Goal: Transaction & Acquisition: Purchase product/service

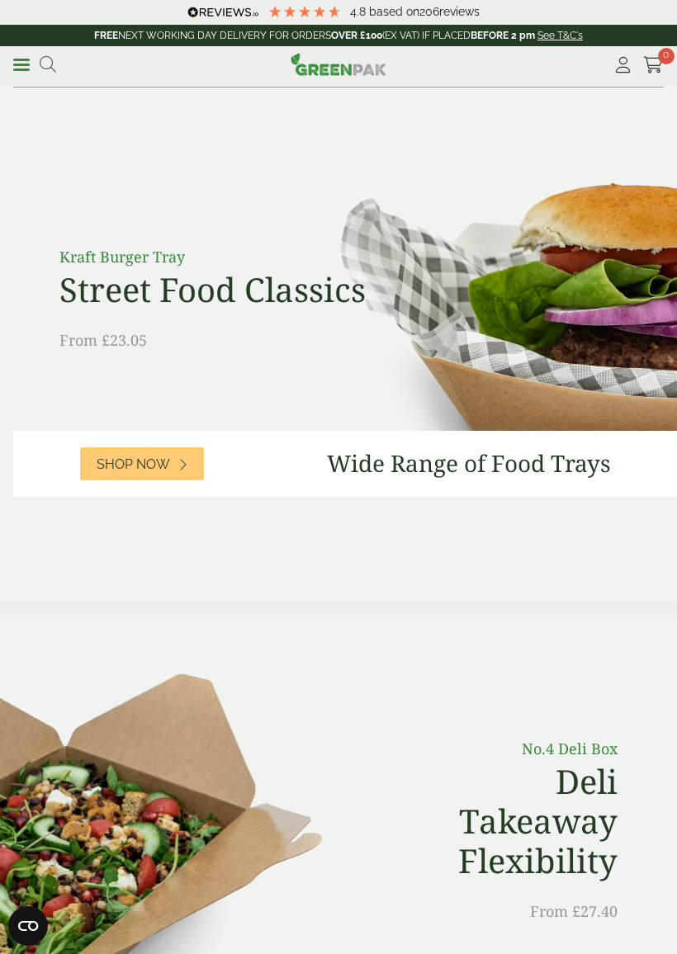
click at [144, 471] on span "Shop Now" at bounding box center [133, 465] width 73 height 16
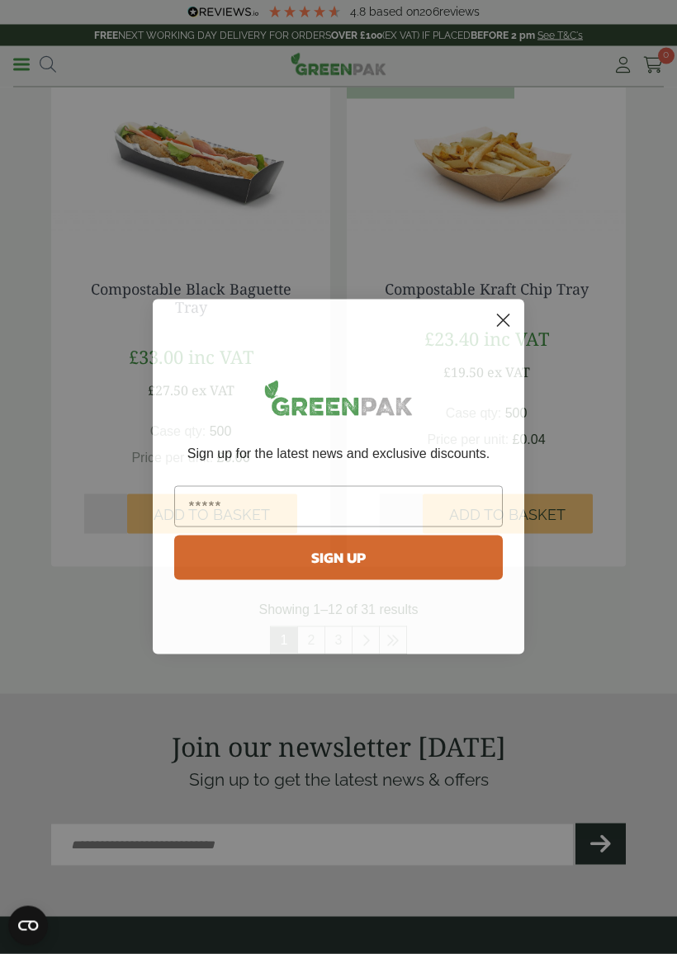
scroll to position [2984, 0]
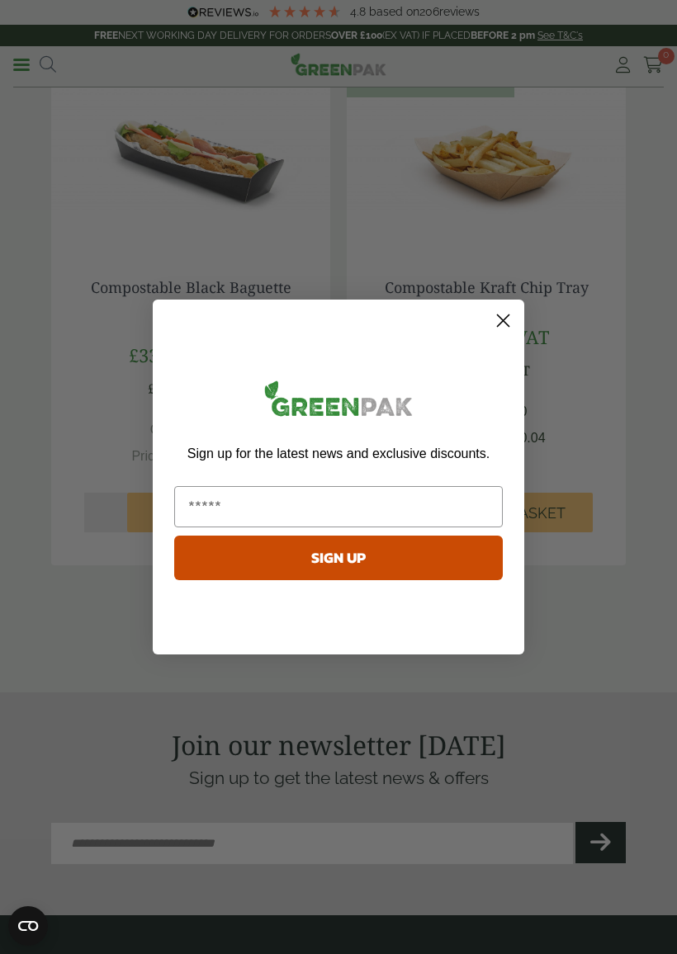
click at [508, 329] on circle "Close dialog" at bounding box center [503, 320] width 27 height 27
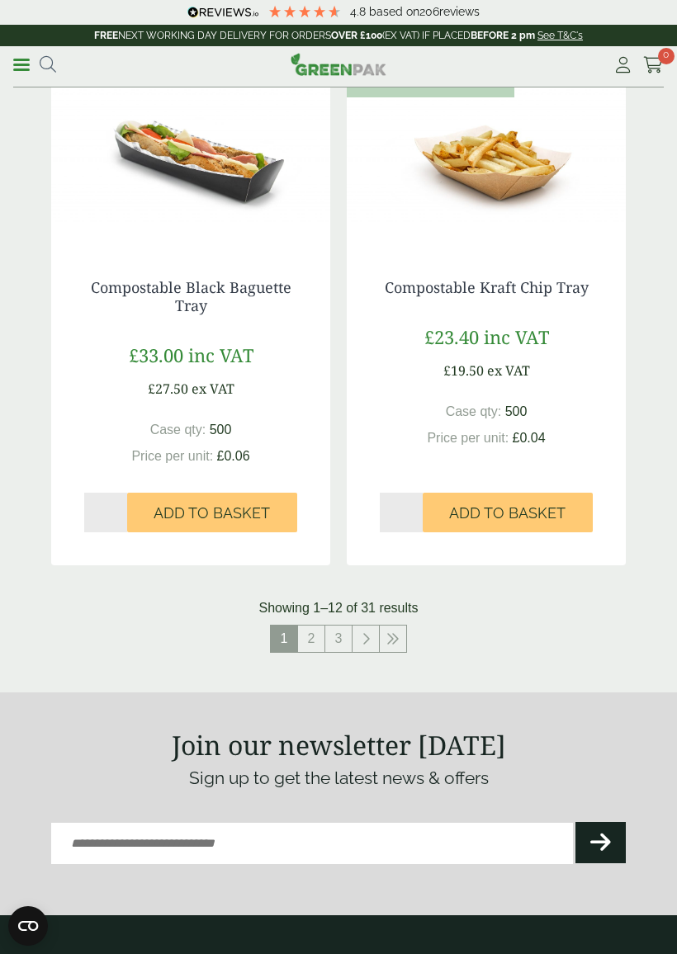
click at [316, 627] on link "2" at bounding box center [311, 639] width 26 height 26
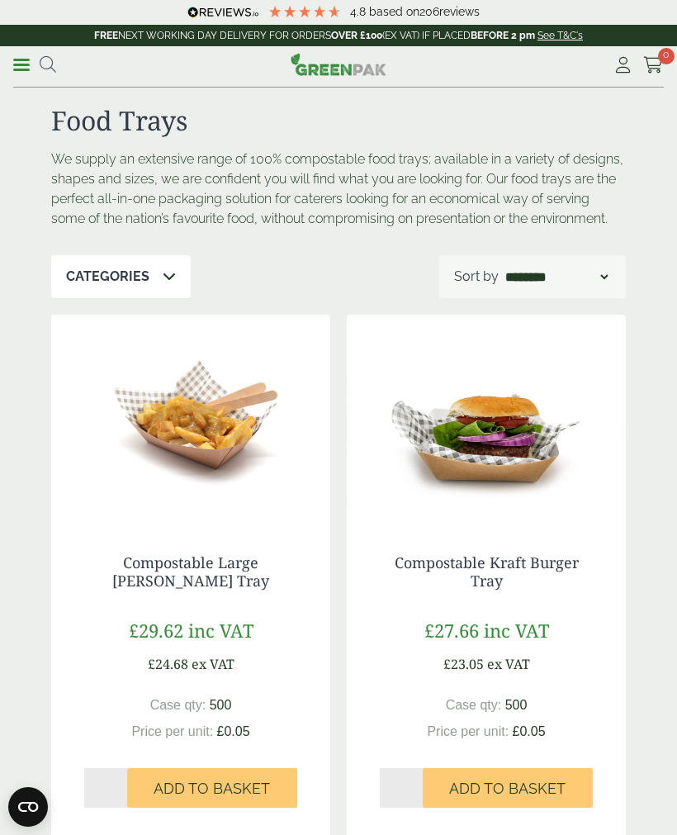
click at [102, 286] on div "Categories" at bounding box center [121, 276] width 140 height 43
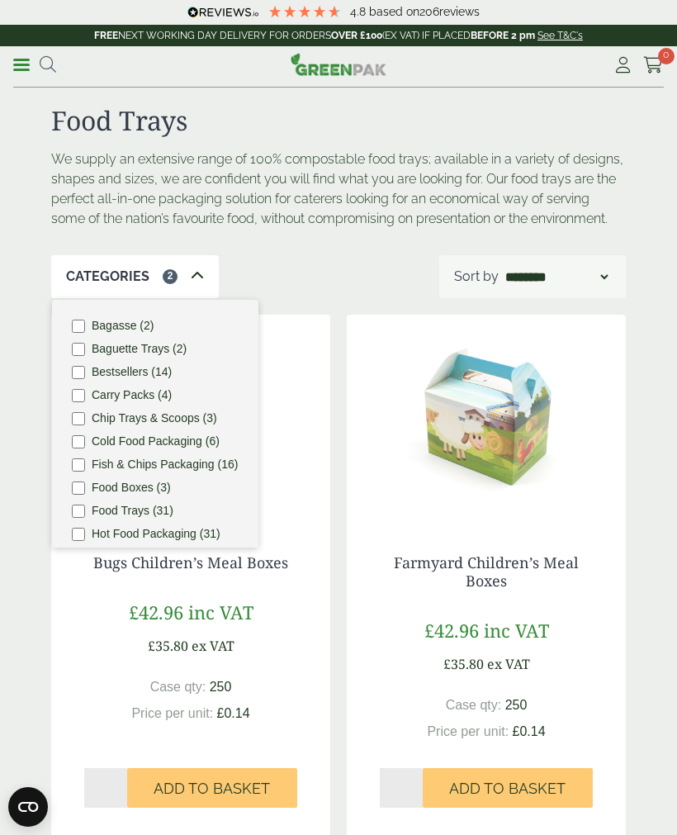
click at [68, 482] on ul "Bagasse (2) Baguette Trays (2) Bestsellers (14) Carry Packs (4) Chip Trays & Sc…" at bounding box center [155, 424] width 206 height 248
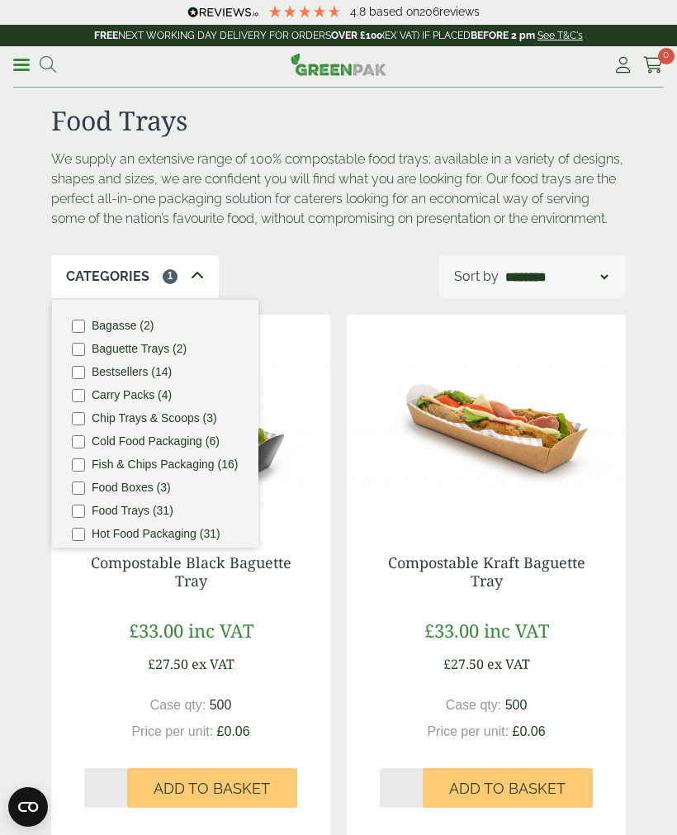
click at [317, 271] on div "Categories 1 Bagasse (2) Baguette Trays (2) Bestsellers (14) Carry Packs (4) Ch…" at bounding box center [338, 276] width 575 height 43
click at [190, 264] on div "Categories 1" at bounding box center [135, 276] width 168 height 43
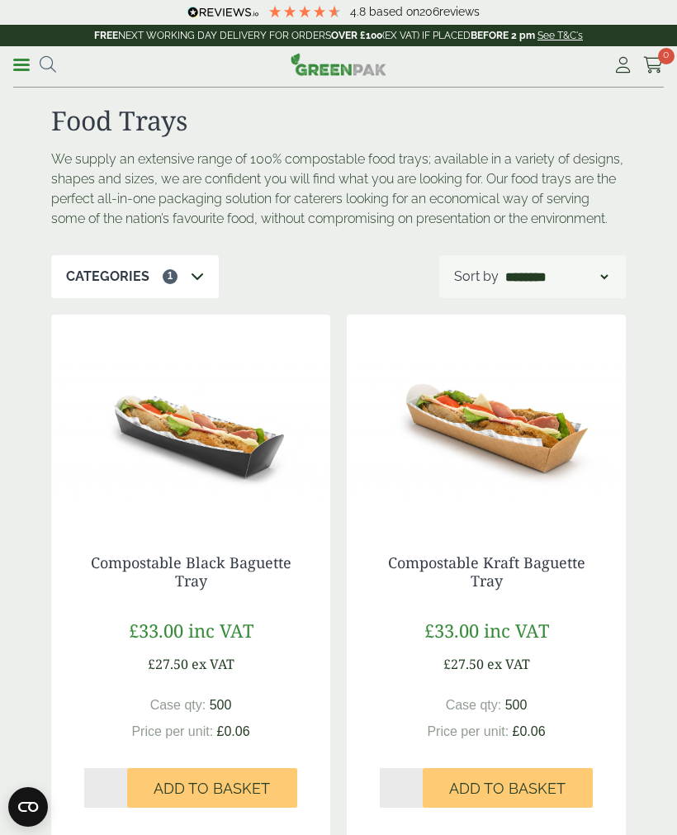
click at [149, 272] on div "Categories 1" at bounding box center [135, 276] width 168 height 43
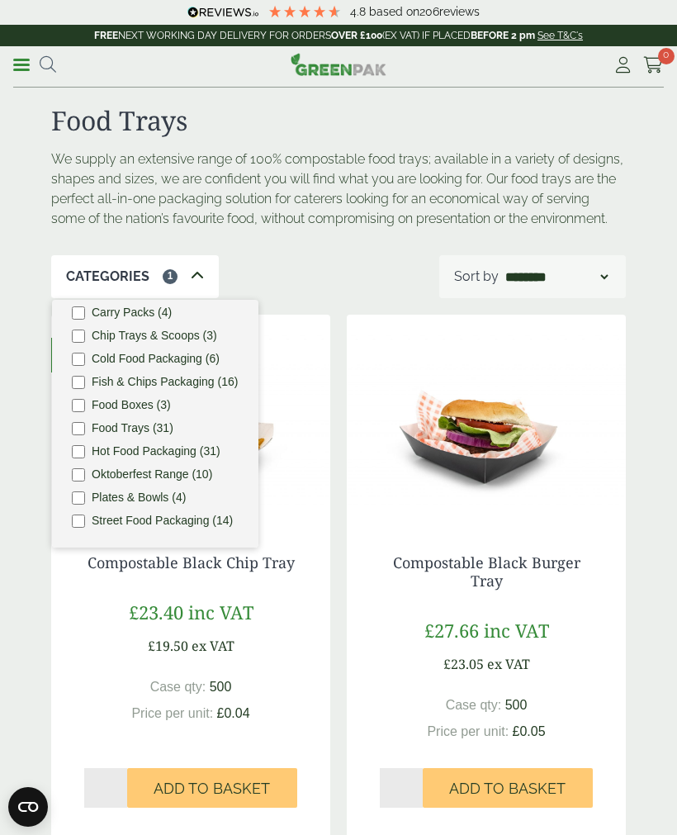
click at [159, 269] on div "Categories 1" at bounding box center [135, 276] width 168 height 43
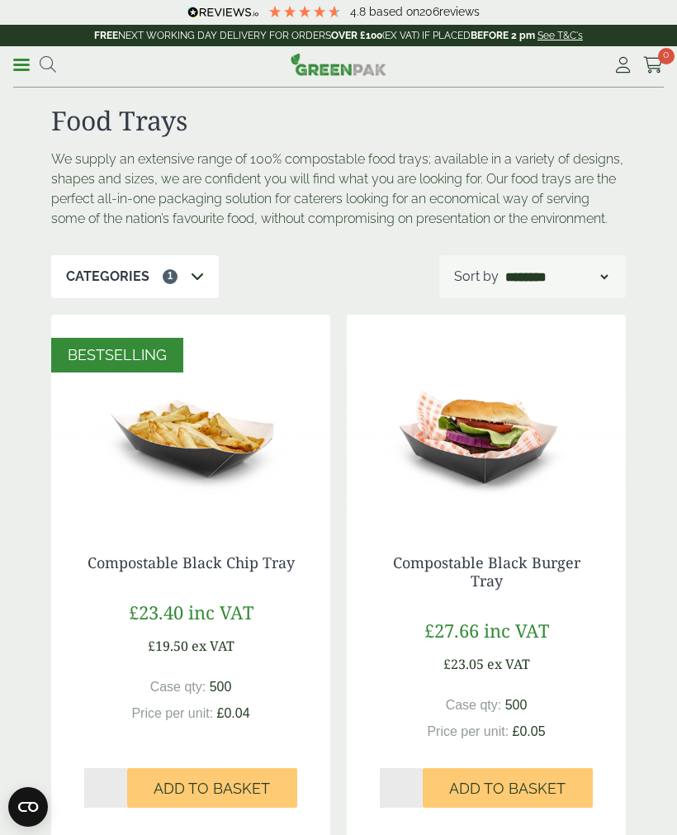
click at [88, 273] on p "Categories" at bounding box center [107, 277] width 83 height 20
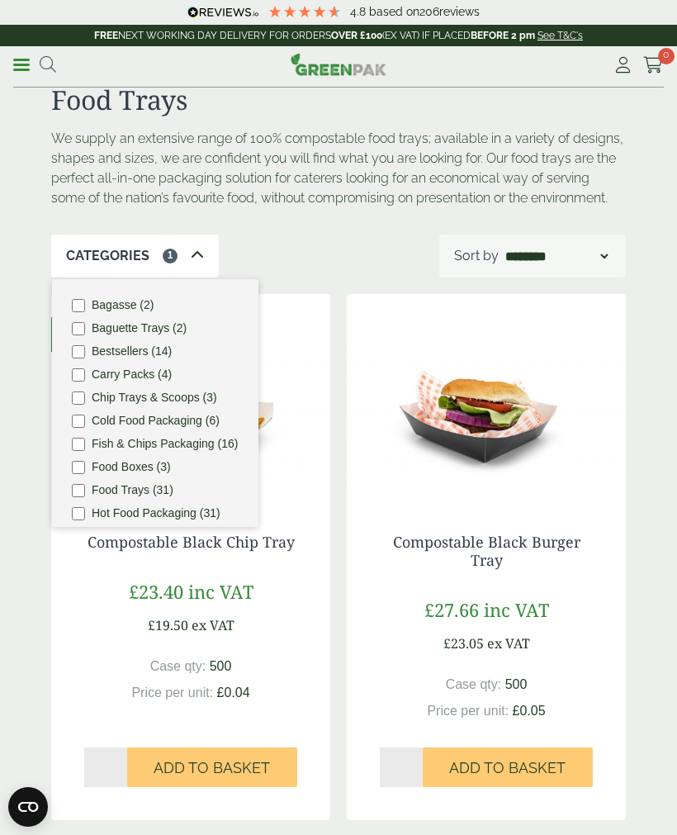
click at [69, 250] on p "Categories" at bounding box center [107, 256] width 83 height 20
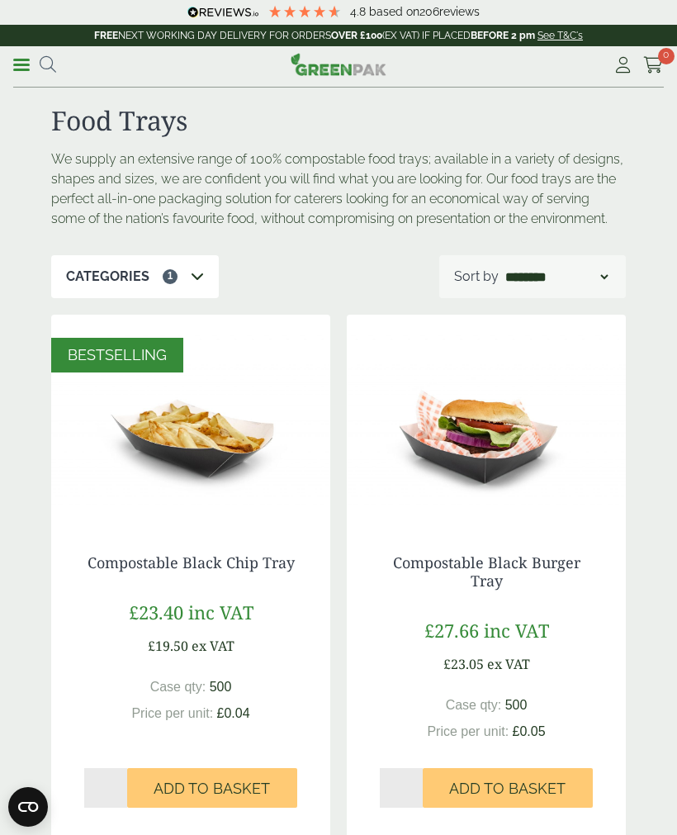
click at [23, 64] on span at bounding box center [21, 65] width 17 height 2
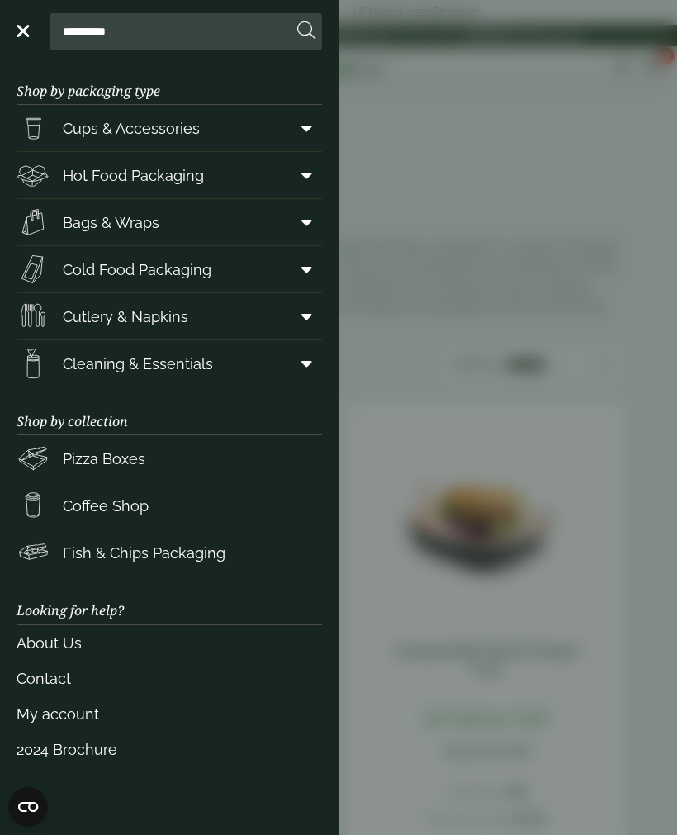
click at [48, 538] on img at bounding box center [33, 552] width 33 height 33
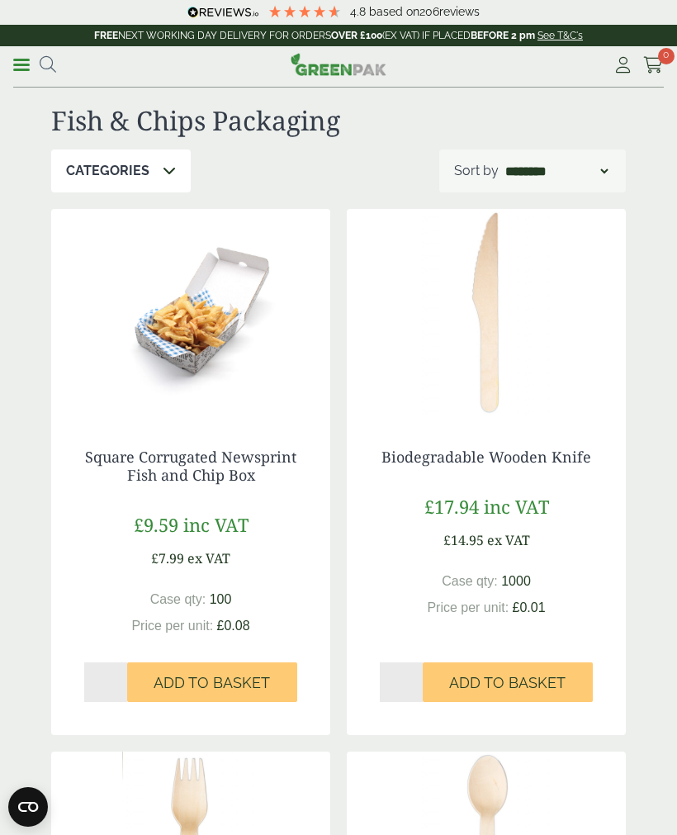
click at [20, 61] on link "Menu" at bounding box center [21, 63] width 17 height 17
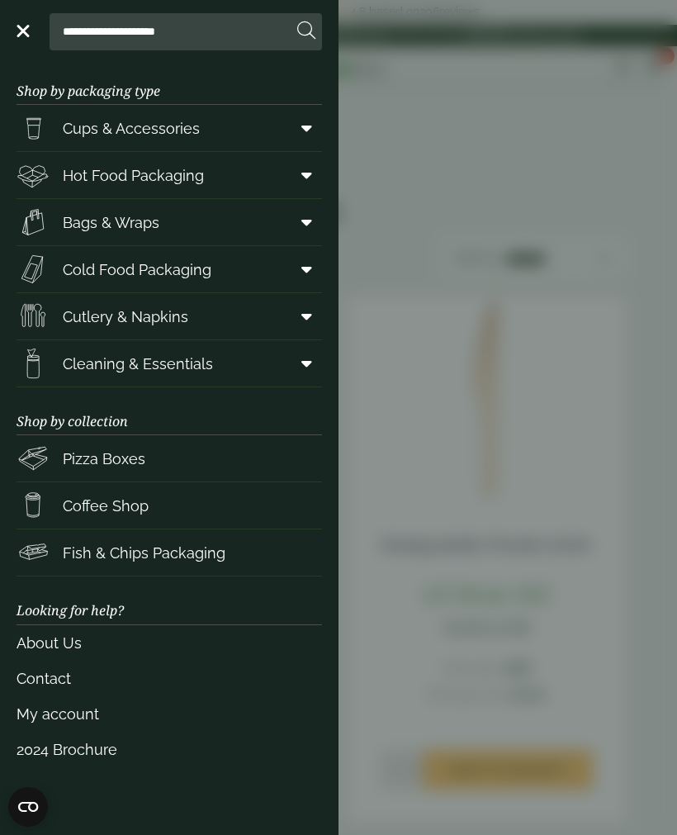
click at [64, 205] on link "Bags & Wraps" at bounding box center [169, 222] width 305 height 46
click at [47, 172] on img at bounding box center [33, 175] width 33 height 33
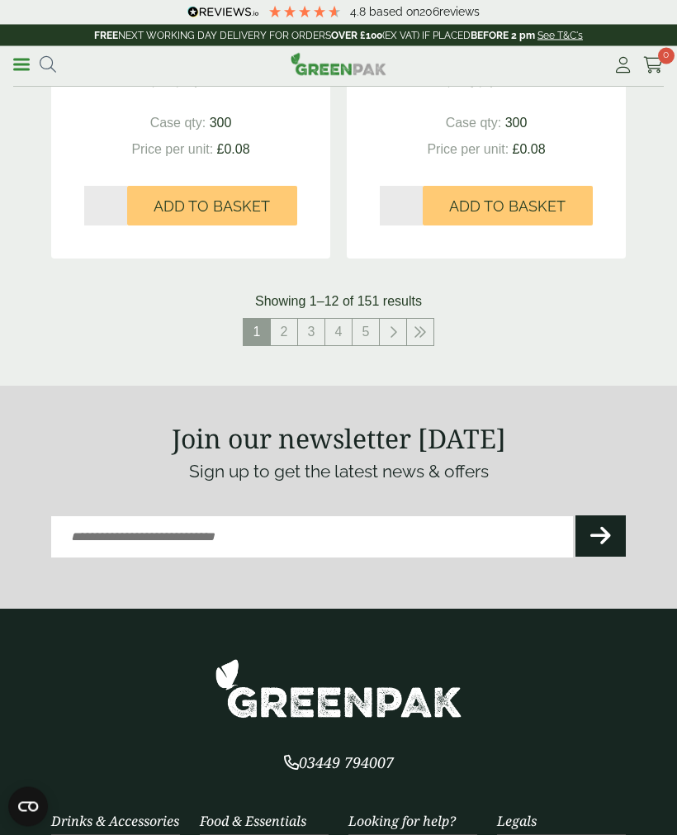
scroll to position [3289, 0]
click at [282, 319] on link "2" at bounding box center [284, 332] width 26 height 26
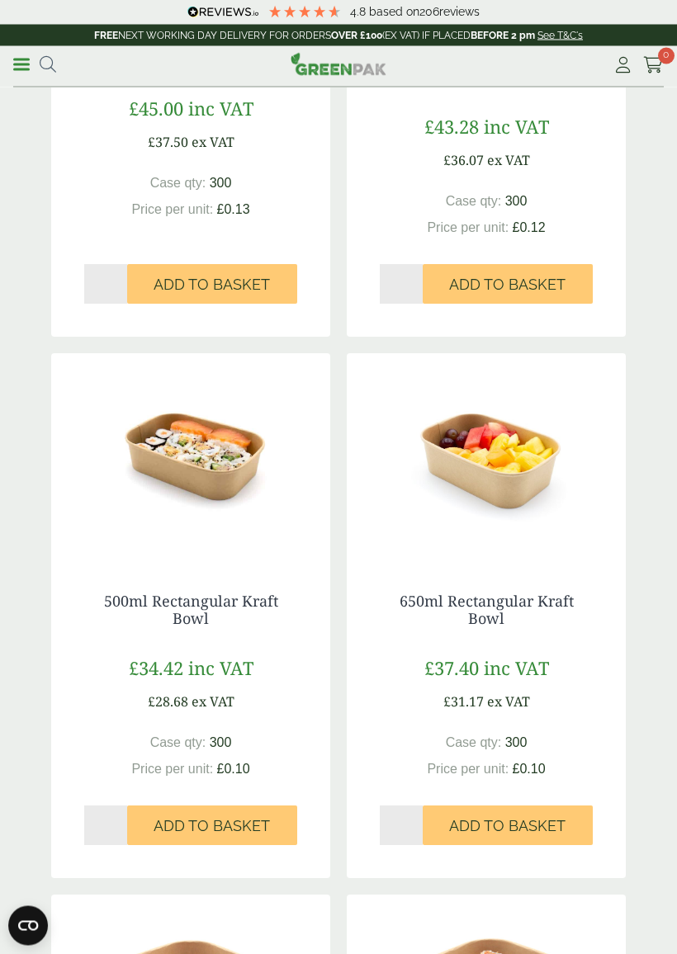
scroll to position [646, 0]
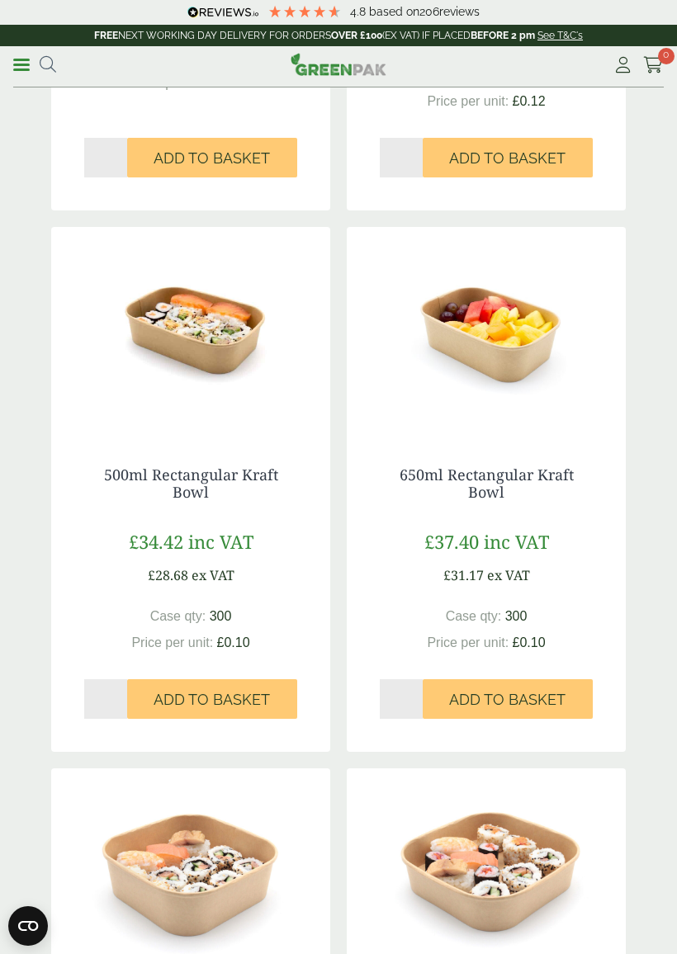
click at [73, 445] on div "500ml Rectangular Kraft Bowl £34.42 inc VAT £28.68 ex VAT Case qty: 300 Price p…" at bounding box center [190, 592] width 279 height 319
click at [74, 532] on div "500ml Rectangular Kraft Bowl £34.42 inc VAT £28.68 ex VAT Case qty: 300 Price p…" at bounding box center [190, 592] width 279 height 319
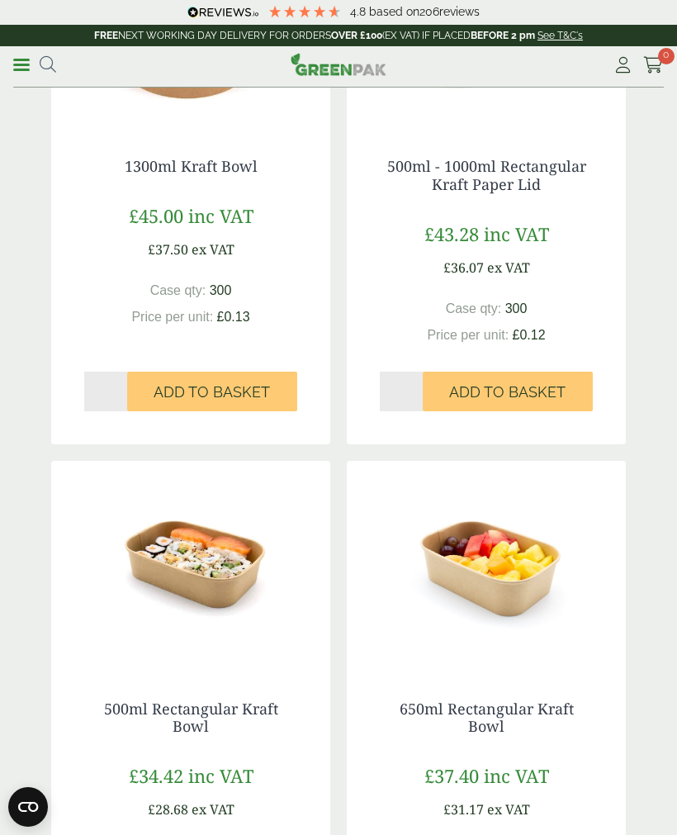
scroll to position [368, 0]
